Goal: Task Accomplishment & Management: Use online tool/utility

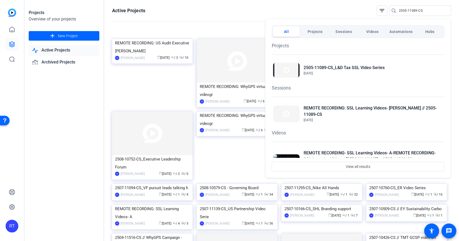
click at [410, 10] on div at bounding box center [229, 120] width 459 height 241
click at [410, 10] on input "2505-11089-CS" at bounding box center [423, 10] width 48 height 6
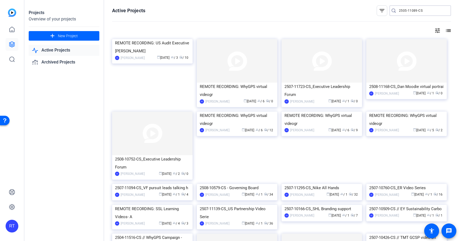
click at [410, 10] on input "2505-11089-CS" at bounding box center [423, 10] width 48 height 6
type input "[PERSON_NAME]"
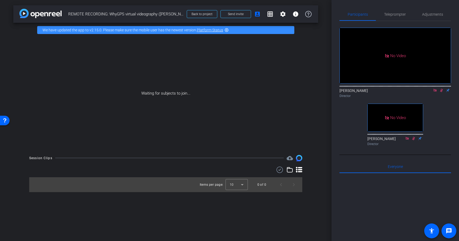
click at [441, 92] on icon at bounding box center [442, 90] width 4 height 4
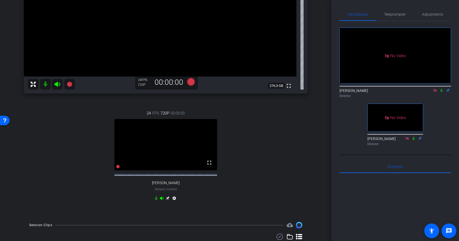
scroll to position [127, 0]
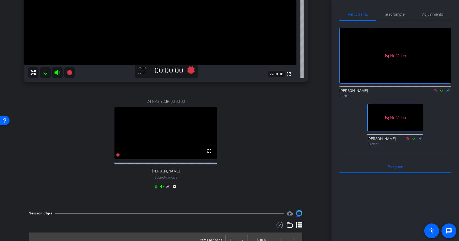
click at [167, 189] on icon at bounding box center [168, 187] width 4 height 4
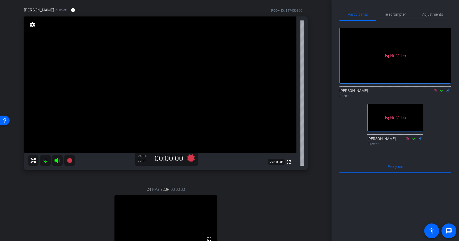
scroll to position [40, 0]
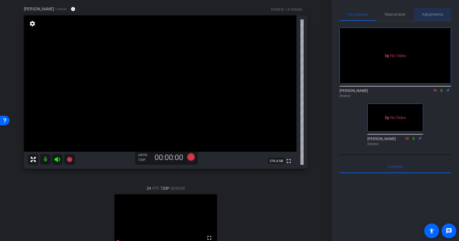
click at [430, 16] on span "Adjustments" at bounding box center [432, 14] width 21 height 4
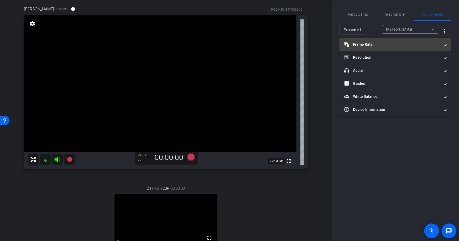
click at [385, 48] on mat-expansion-panel-header "Frame Rate Frame Rate" at bounding box center [396, 44] width 112 height 13
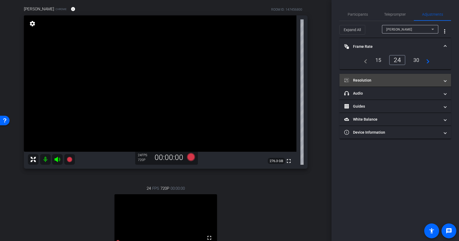
click at [398, 82] on mat-panel-title "Resolution" at bounding box center [392, 81] width 96 height 6
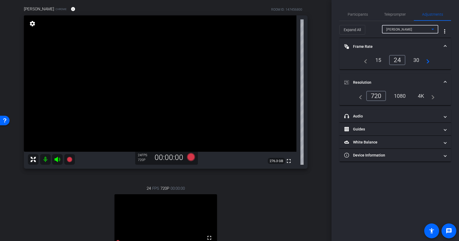
click at [412, 27] on div "Adam J Fleischhacker" at bounding box center [408, 29] width 45 height 7
click at [406, 46] on mat-option "Doug Holt" at bounding box center [410, 48] width 56 height 9
click at [418, 59] on div "30" at bounding box center [416, 60] width 14 height 9
click at [399, 96] on div "1080" at bounding box center [400, 95] width 20 height 9
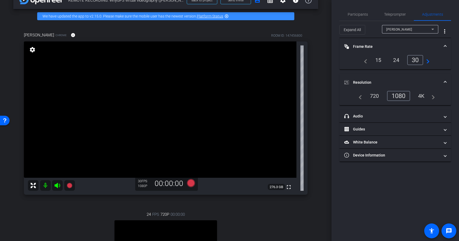
scroll to position [12, 0]
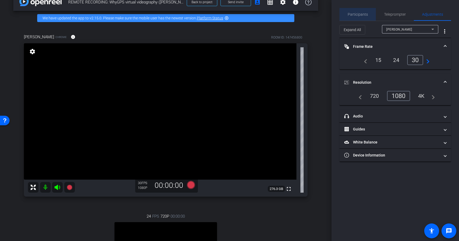
click at [361, 15] on span "Participants" at bounding box center [358, 14] width 20 height 4
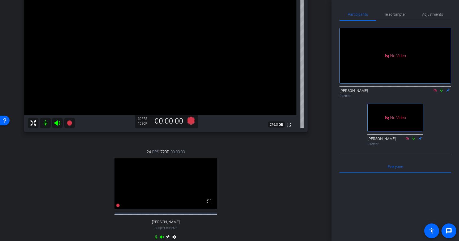
scroll to position [79, 0]
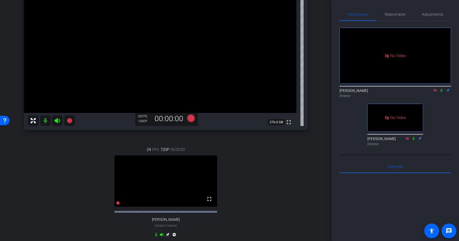
click at [441, 88] on icon at bounding box center [442, 90] width 4 height 4
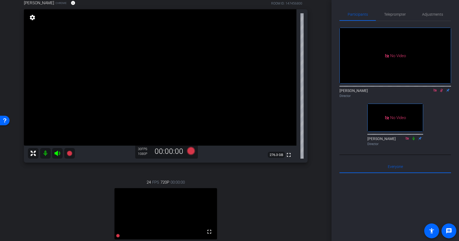
scroll to position [45, 0]
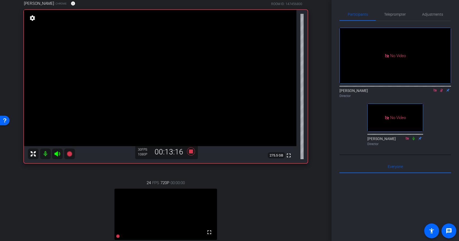
click at [442, 88] on icon at bounding box center [442, 90] width 4 height 4
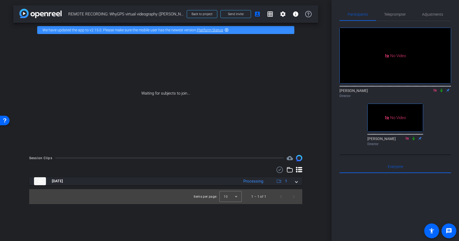
scroll to position [0, 0]
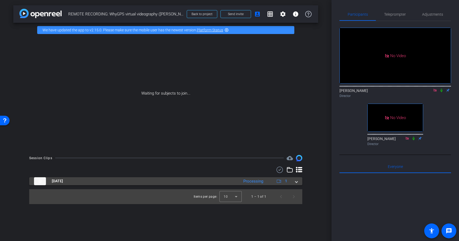
click at [297, 181] on span at bounding box center [296, 181] width 2 height 6
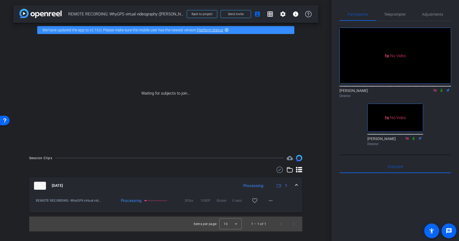
click at [296, 185] on span at bounding box center [296, 186] width 2 height 6
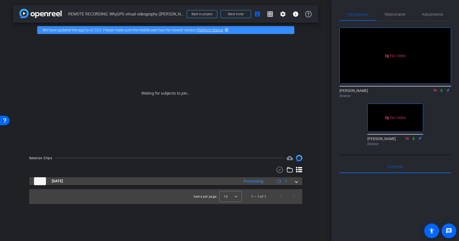
click at [298, 183] on mat-expansion-panel-header "Aug 27, 2025 Processing 1" at bounding box center [165, 181] width 273 height 8
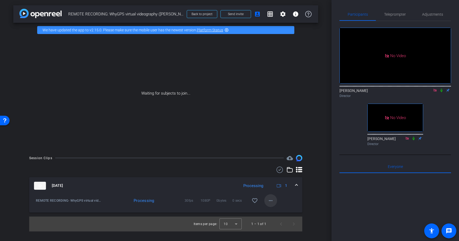
click at [269, 201] on mat-icon "more_horiz" at bounding box center [271, 200] width 6 height 6
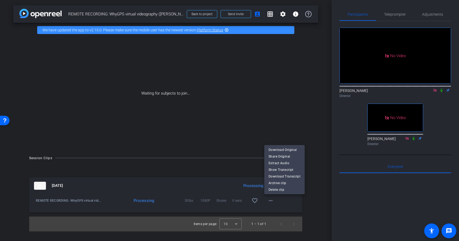
click at [314, 163] on div at bounding box center [229, 120] width 459 height 241
